Goal: Communication & Community: Answer question/provide support

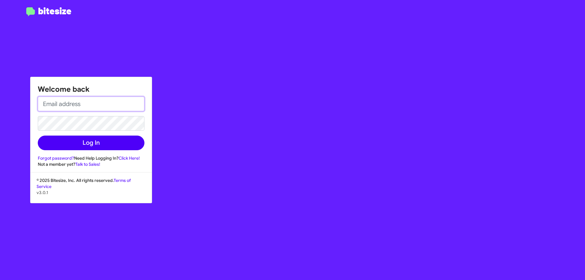
type input "[EMAIL_ADDRESS][DOMAIN_NAME]"
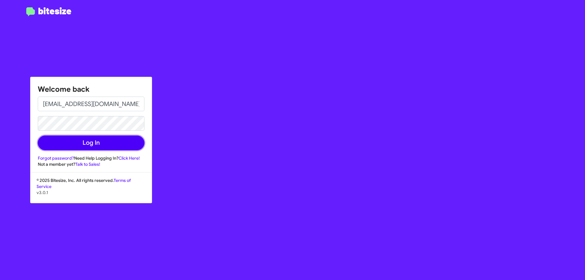
drag, startPoint x: 50, startPoint y: 144, endPoint x: 53, endPoint y: 143, distance: 3.3
click at [50, 144] on button "Log In" at bounding box center [91, 143] width 107 height 15
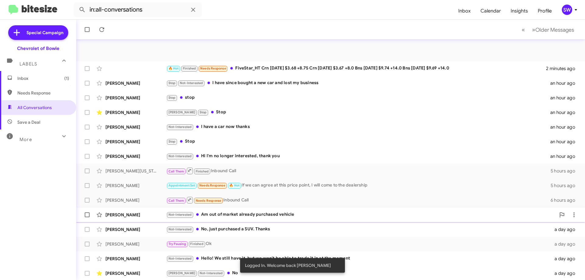
scroll to position [74, 0]
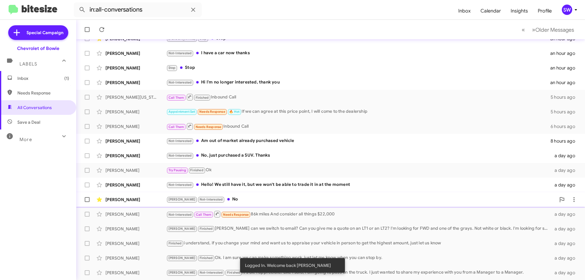
drag, startPoint x: 221, startPoint y: 198, endPoint x: 234, endPoint y: 195, distance: 12.4
click at [222, 198] on div "Brian Not-Interested No" at bounding box center [361, 199] width 390 height 7
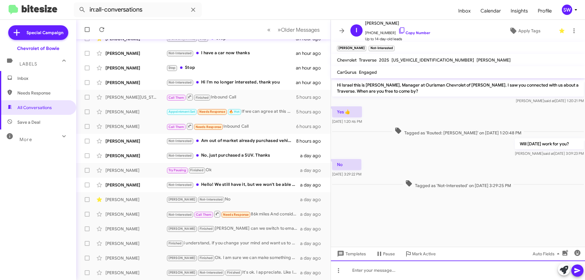
drag, startPoint x: 381, startPoint y: 275, endPoint x: 381, endPoint y: 266, distance: 9.5
click at [380, 274] on div at bounding box center [458, 271] width 254 height 20
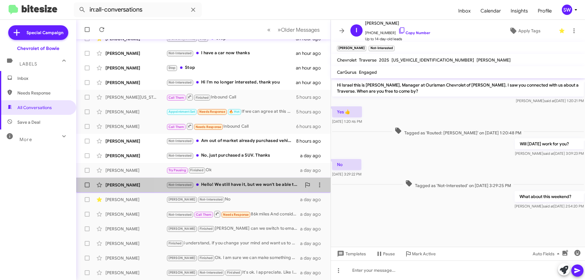
drag, startPoint x: 232, startPoint y: 184, endPoint x: 237, endPoint y: 183, distance: 5.5
click at [232, 184] on div "Not-Interested Hello! We still have it, but we won't be able to trade it in at …" at bounding box center [233, 184] width 135 height 7
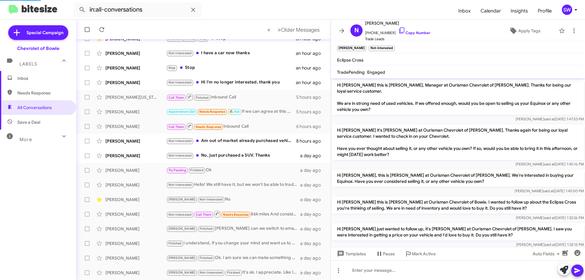
scroll to position [73, 0]
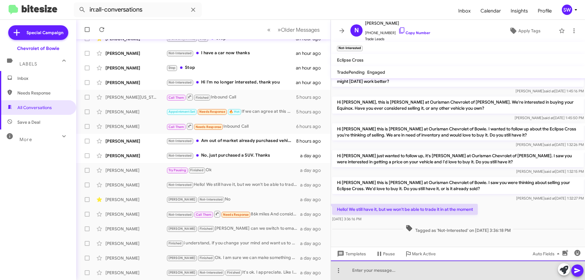
click at [380, 270] on div at bounding box center [458, 271] width 254 height 20
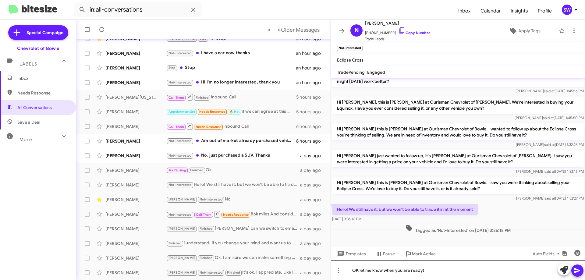
click at [575, 269] on icon at bounding box center [577, 270] width 7 height 7
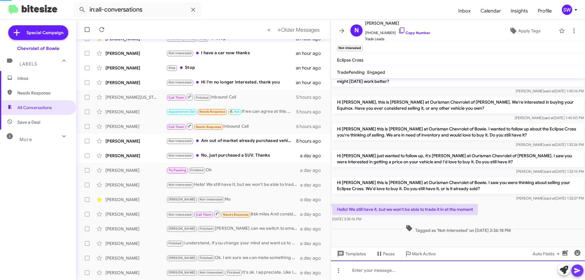
scroll to position [0, 0]
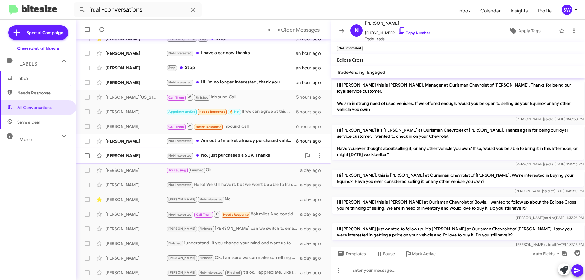
click at [220, 153] on div "Not-Interested No, just purchased a SUV. Thanks" at bounding box center [233, 155] width 135 height 7
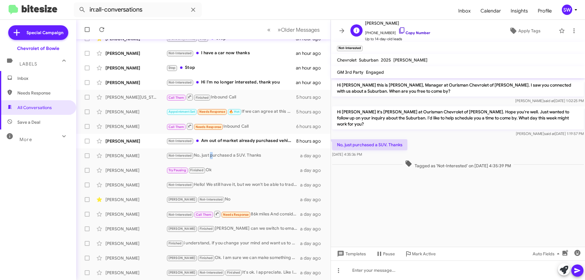
click at [398, 30] on icon at bounding box center [401, 30] width 7 height 7
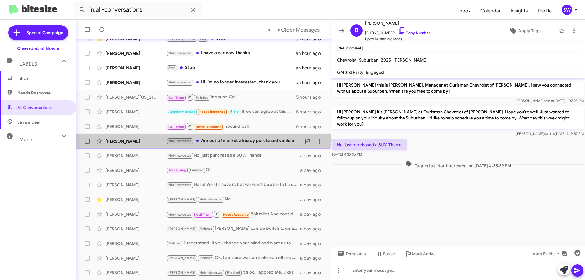
drag, startPoint x: 216, startPoint y: 138, endPoint x: 334, endPoint y: 134, distance: 118.1
click at [216, 138] on div "Not-Interested Am out of market already purchased vehicle" at bounding box center [231, 140] width 130 height 7
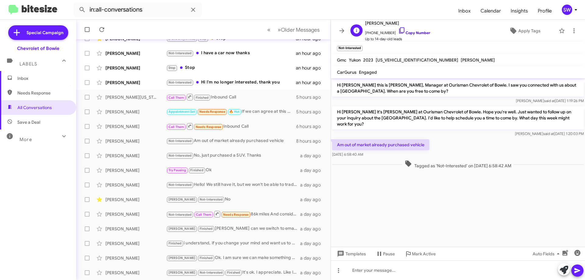
click at [398, 31] on icon at bounding box center [401, 30] width 7 height 7
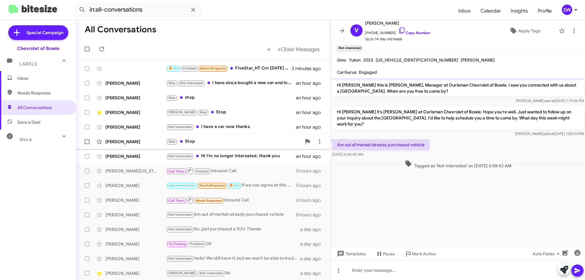
click at [230, 157] on div "Not-Interested Hi I'm no longer interested, thank you" at bounding box center [231, 156] width 130 height 7
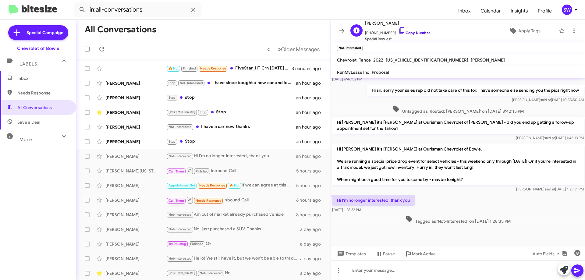
click at [398, 31] on icon at bounding box center [401, 30] width 7 height 7
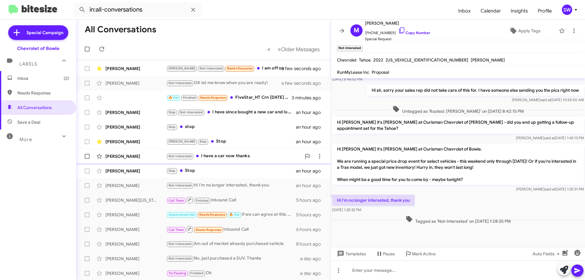
drag, startPoint x: 204, startPoint y: 172, endPoint x: 220, endPoint y: 163, distance: 17.6
click at [204, 171] on div "Stop Stop" at bounding box center [231, 170] width 130 height 7
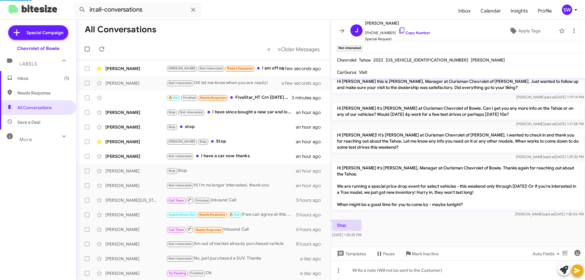
scroll to position [4, 0]
drag, startPoint x: 397, startPoint y: 30, endPoint x: 402, endPoint y: 38, distance: 9.7
click at [398, 30] on icon at bounding box center [401, 30] width 7 height 7
drag, startPoint x: 206, startPoint y: 142, endPoint x: 234, endPoint y: 133, distance: 29.0
click at [209, 140] on div "Brian Stop Stop" at bounding box center [231, 141] width 130 height 7
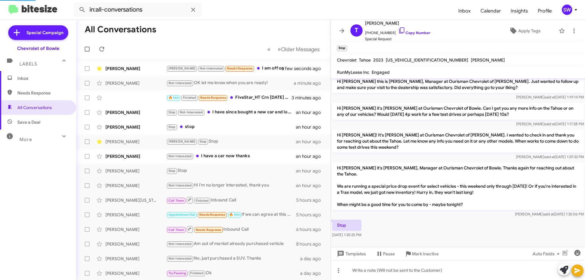
scroll to position [93, 0]
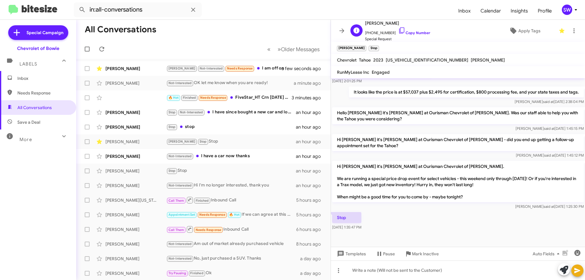
click at [398, 30] on icon at bounding box center [401, 30] width 7 height 7
drag, startPoint x: 204, startPoint y: 127, endPoint x: 211, endPoint y: 122, distance: 9.0
click at [204, 127] on div "Stop stop" at bounding box center [233, 126] width 135 height 7
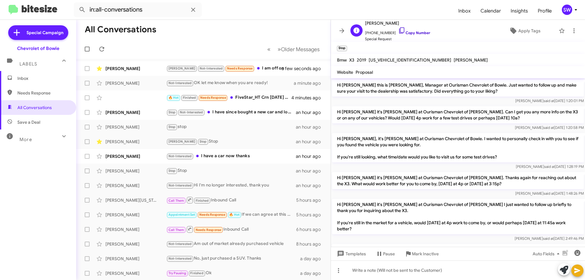
drag, startPoint x: 394, startPoint y: 30, endPoint x: 454, endPoint y: 37, distance: 60.2
click at [398, 30] on icon at bounding box center [401, 30] width 7 height 7
click at [239, 113] on div "Stop Not-Interested I have since bought a new car and lost my business" at bounding box center [233, 112] width 135 height 7
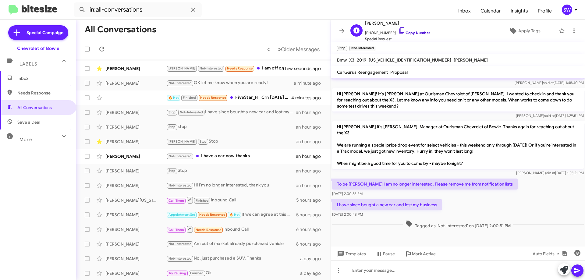
click at [398, 30] on icon at bounding box center [401, 30] width 7 height 7
click at [248, 81] on div "Not-Interested OK let me know when you are ready!" at bounding box center [233, 83] width 135 height 7
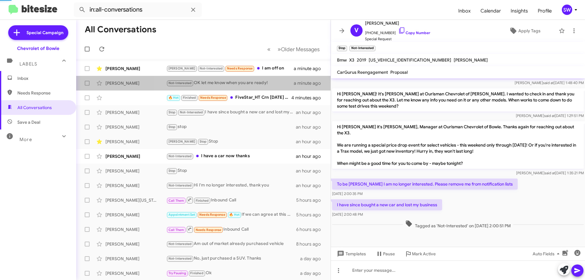
scroll to position [95, 0]
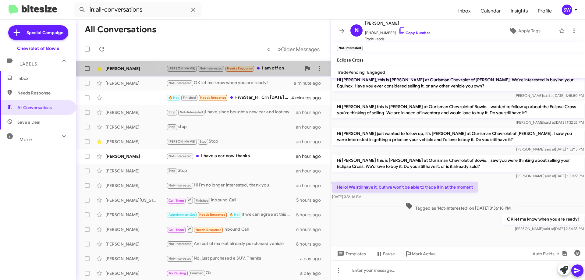
drag, startPoint x: 259, startPoint y: 69, endPoint x: 290, endPoint y: 72, distance: 31.6
click at [259, 69] on div "Brian Not-Interested Needs Response I am off on" at bounding box center [233, 68] width 135 height 7
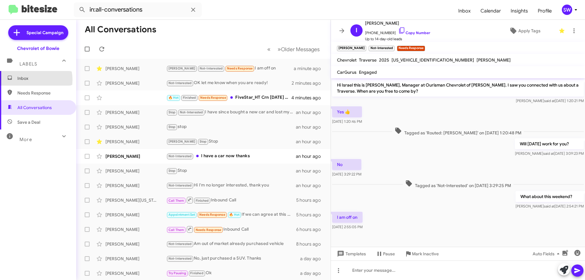
click at [29, 80] on span "Inbox" at bounding box center [43, 78] width 52 height 6
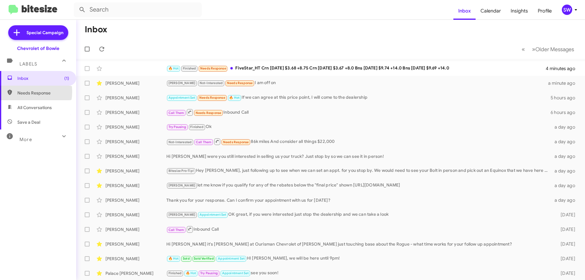
click at [23, 92] on span "Needs Response" at bounding box center [43, 93] width 52 height 6
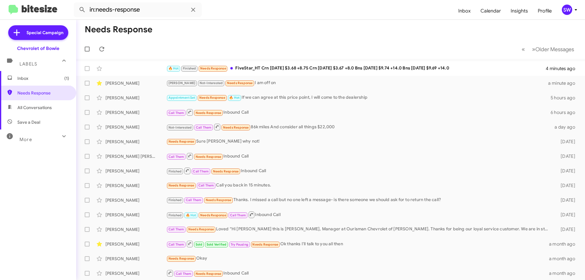
click at [23, 109] on span "All Conversations" at bounding box center [34, 108] width 34 height 6
type input "in:all-conversations"
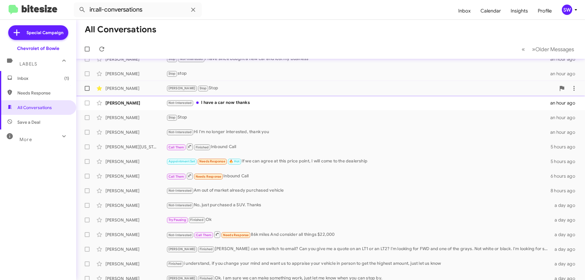
scroll to position [43, 0]
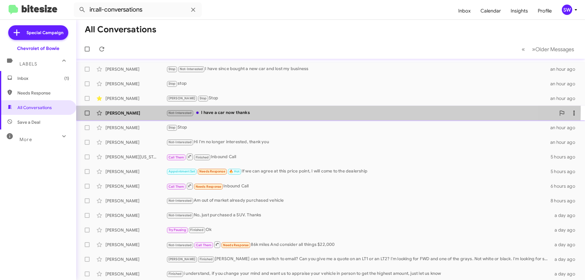
drag, startPoint x: 211, startPoint y: 109, endPoint x: 319, endPoint y: 116, distance: 108.4
click at [212, 110] on div "Shaun Plummer Not-Interested I have a car now thanks an hour ago" at bounding box center [330, 113] width 499 height 12
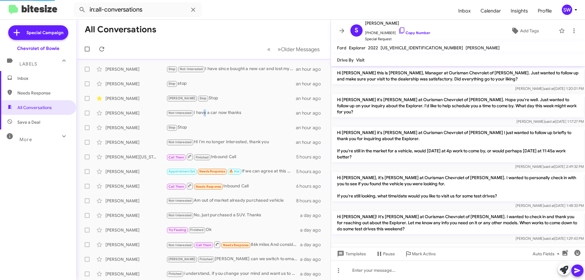
scroll to position [67, 0]
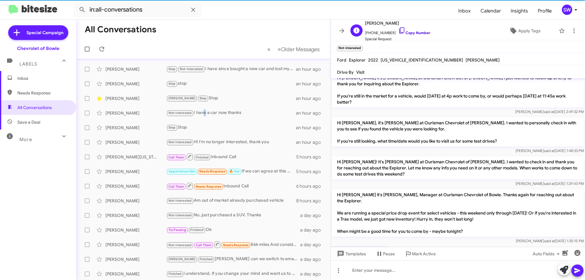
drag, startPoint x: 397, startPoint y: 31, endPoint x: 403, endPoint y: 33, distance: 6.7
click at [398, 31] on icon at bounding box center [401, 30] width 7 height 7
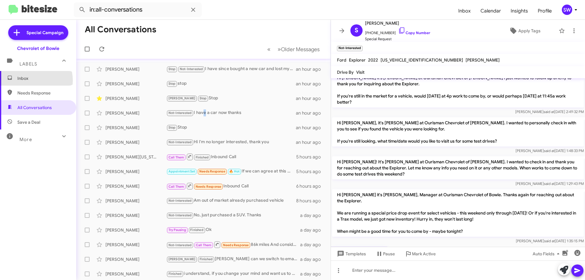
click at [33, 80] on span "Inbox" at bounding box center [43, 78] width 52 height 6
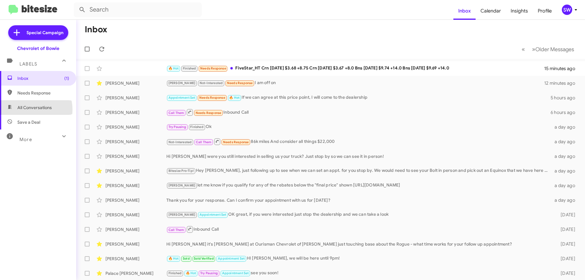
drag, startPoint x: 25, startPoint y: 110, endPoint x: 51, endPoint y: 102, distance: 26.6
click at [25, 110] on span "All Conversations" at bounding box center [34, 108] width 34 height 6
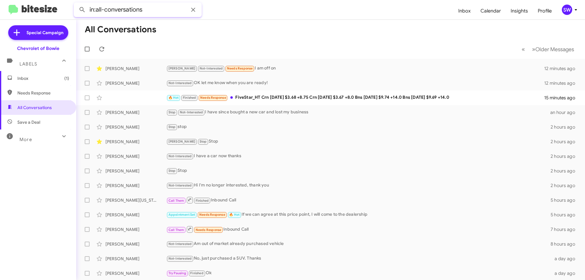
paste input "(240) 419-4889"
click at [76, 4] on button at bounding box center [82, 10] width 12 height 12
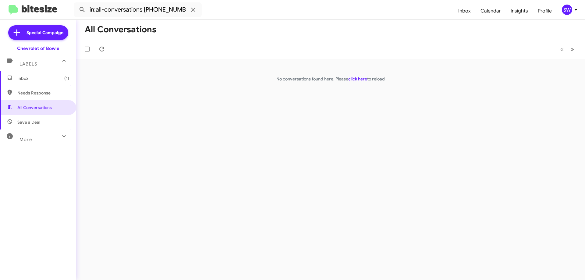
click at [60, 139] on icon at bounding box center [63, 136] width 7 height 7
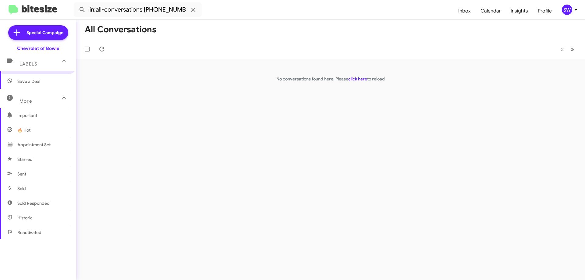
scroll to position [120, 0]
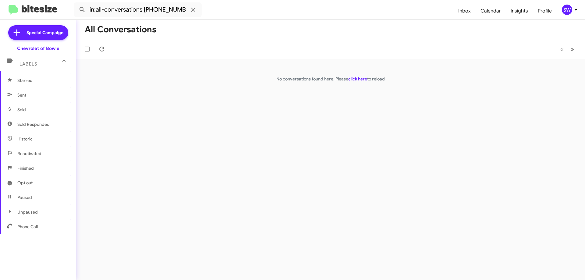
click at [20, 170] on span "Finished" at bounding box center [25, 168] width 16 height 6
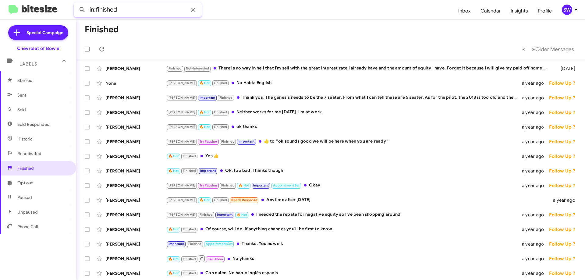
paste input "(240) 419-4889"
click at [76, 4] on button at bounding box center [82, 10] width 12 height 12
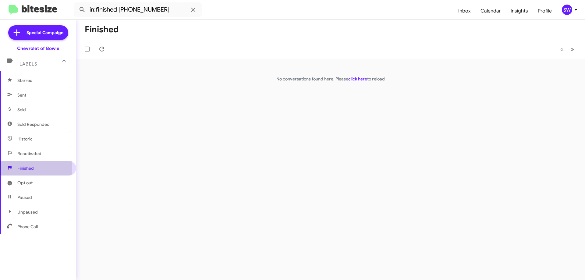
click at [25, 168] on span "Finished" at bounding box center [25, 168] width 16 height 6
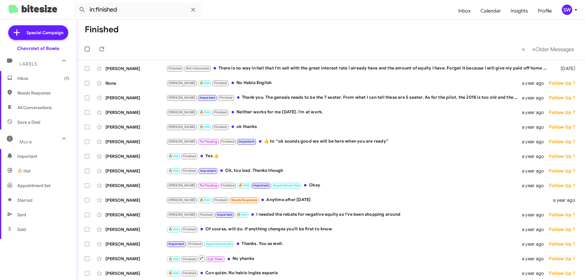
click at [26, 108] on span "All Conversations" at bounding box center [34, 108] width 34 height 6
type input "in:all-conversations"
